Goal: Task Accomplishment & Management: Manage account settings

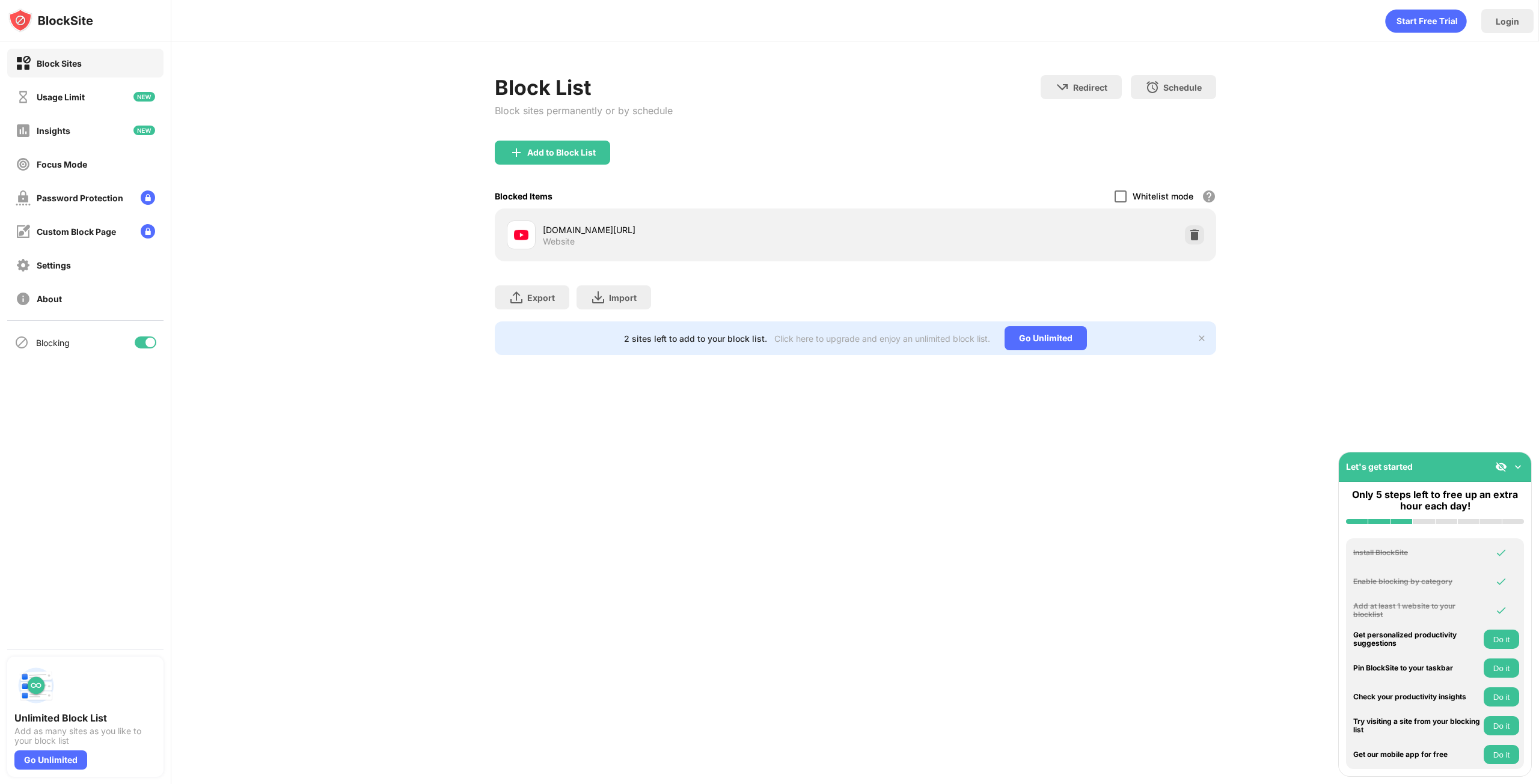
click at [1117, 193] on div at bounding box center [1121, 196] width 12 height 12
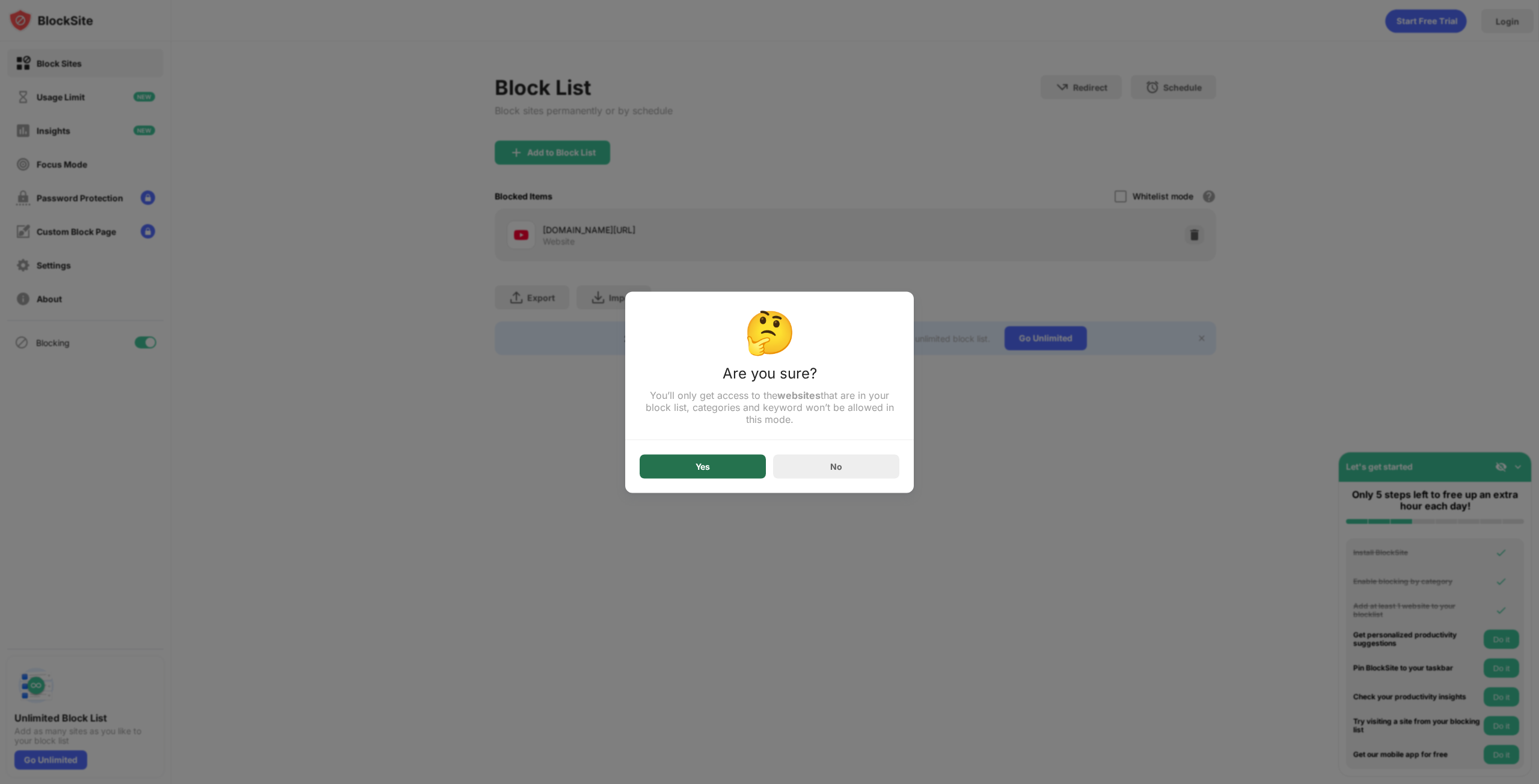
click at [674, 468] on div "Yes" at bounding box center [702, 466] width 126 height 24
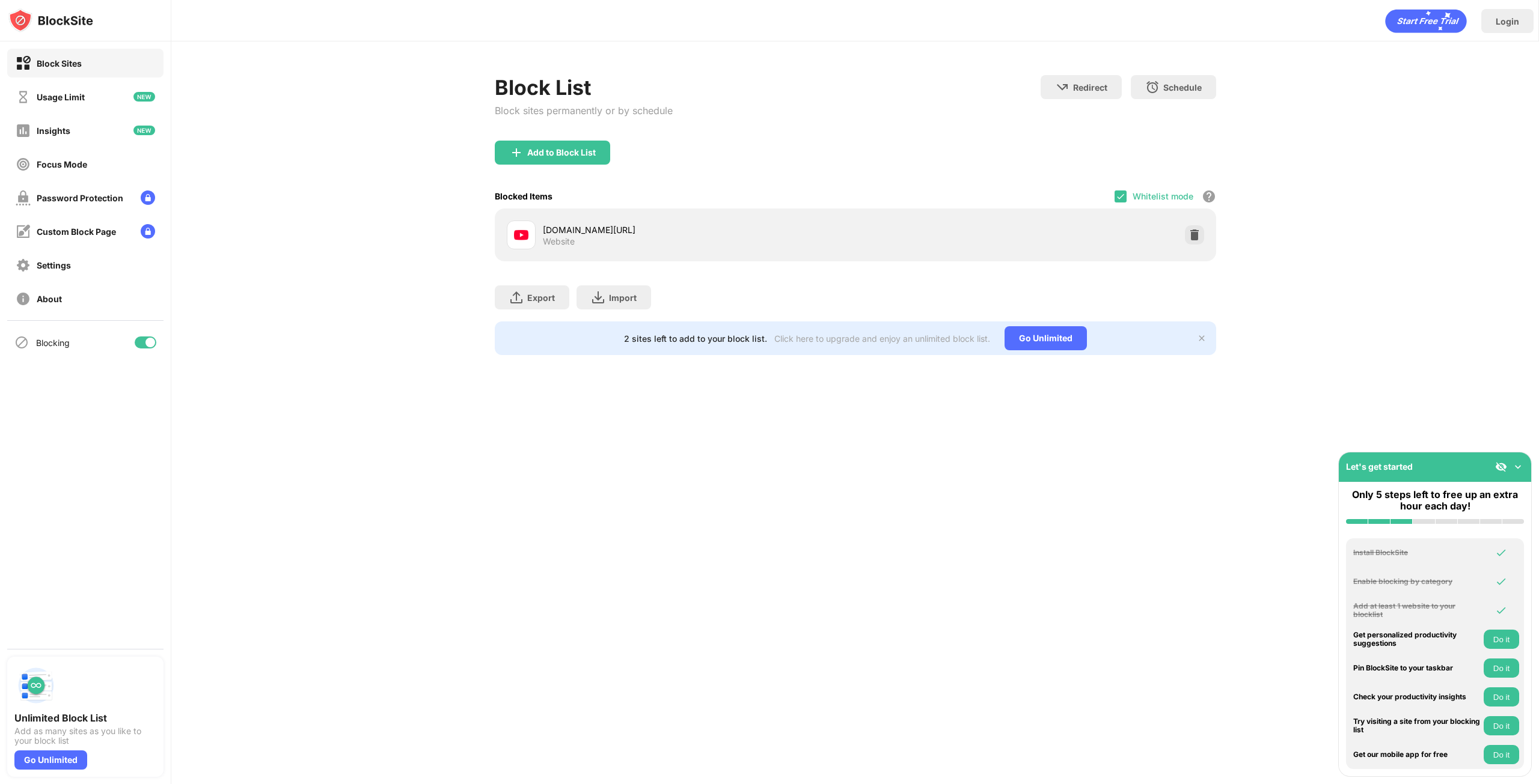
click at [1118, 188] on div "Whitelist mode Block all websites except for those in your whitelist. Whitelist…" at bounding box center [1165, 196] width 101 height 25
click at [1119, 193] on img at bounding box center [1120, 196] width 9 height 9
click at [1193, 238] on img at bounding box center [1195, 235] width 12 height 12
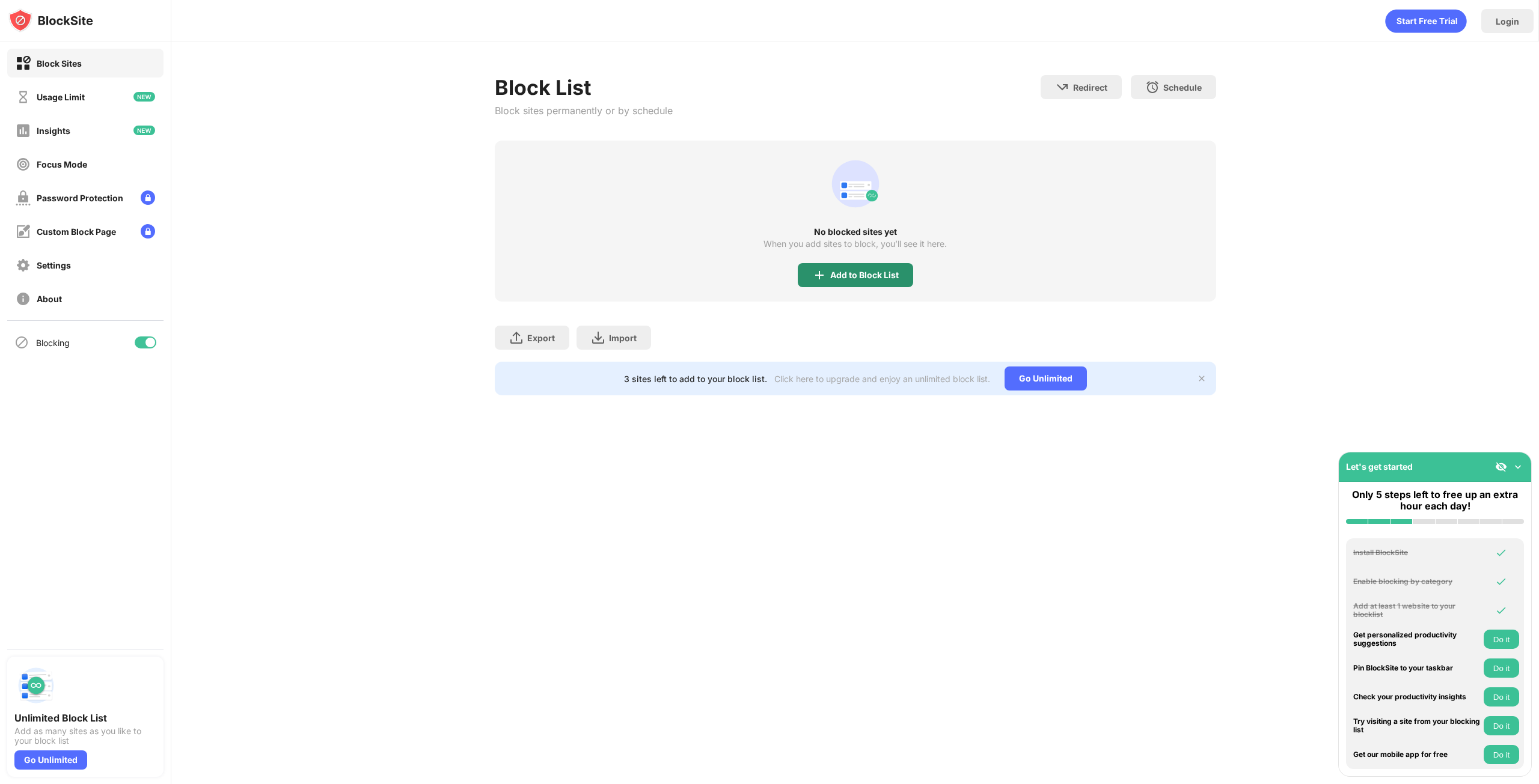
click at [899, 270] on div "Add to Block List" at bounding box center [855, 275] width 115 height 24
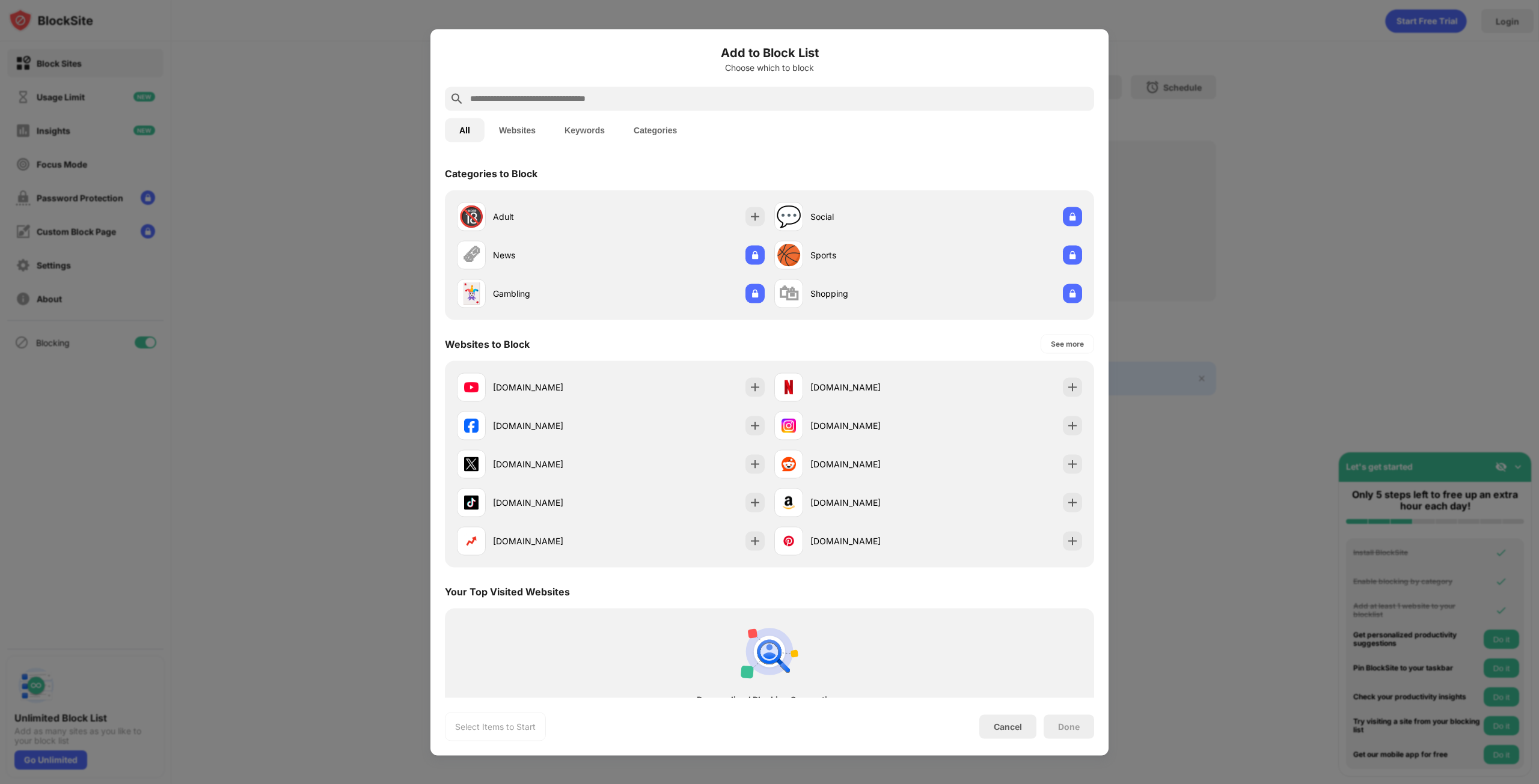
click at [704, 101] on input "text" at bounding box center [779, 99] width 620 height 15
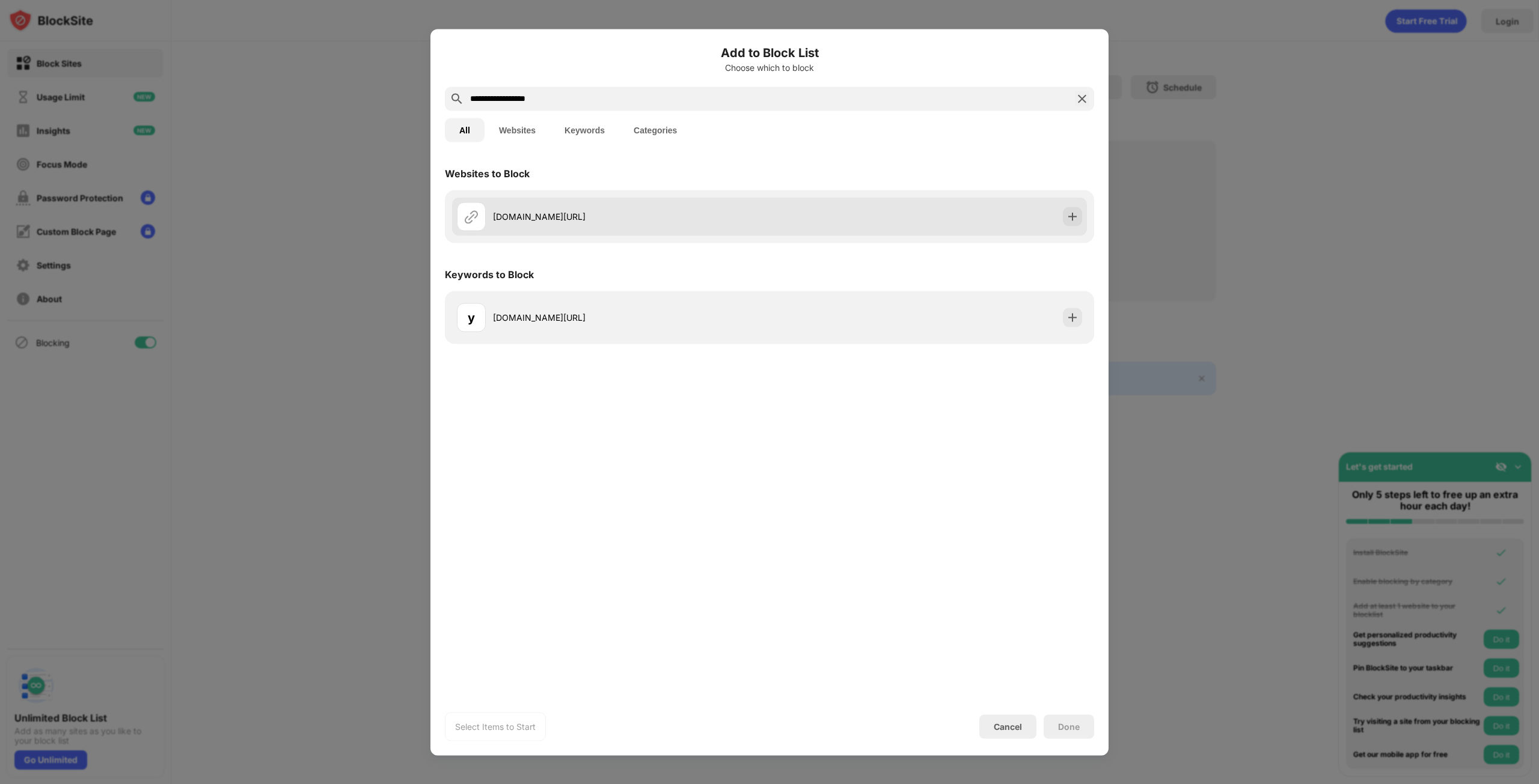
type input "**********"
click at [1072, 212] on img at bounding box center [1072, 216] width 12 height 12
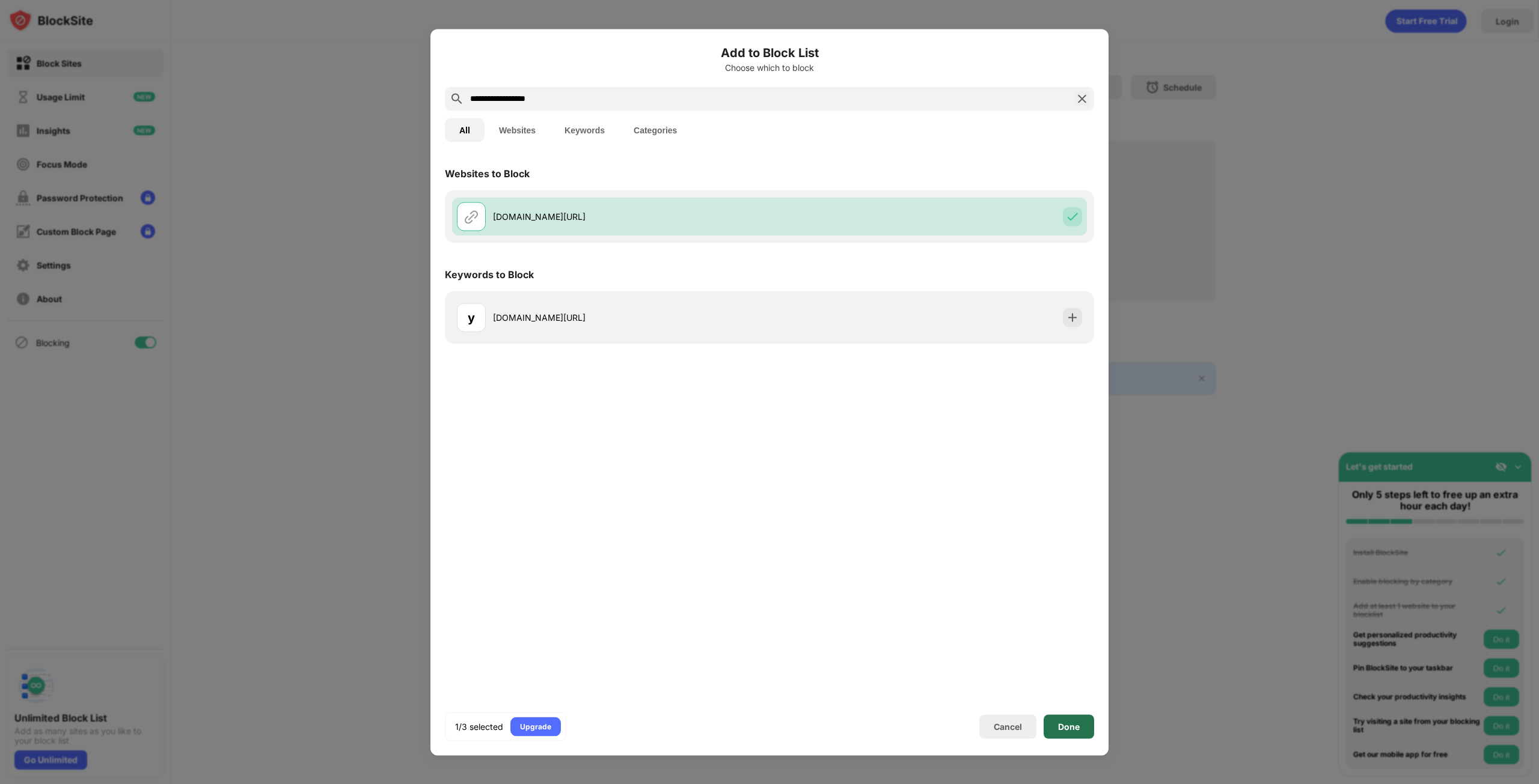
click at [1063, 721] on div "Done" at bounding box center [1069, 726] width 21 height 9
